Goal: Task Accomplishment & Management: Use online tool/utility

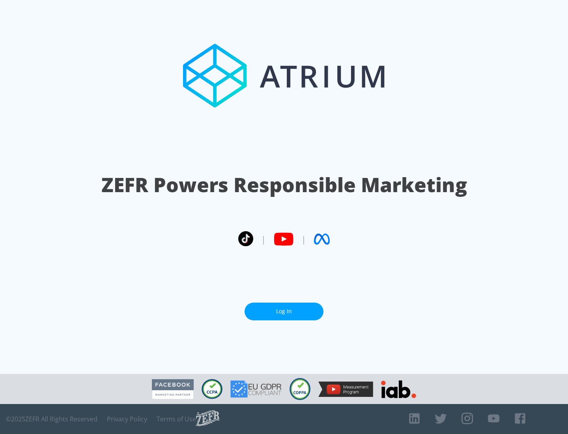
click at [284, 311] on link "Log In" at bounding box center [284, 312] width 79 height 18
